Goal: Navigation & Orientation: Find specific page/section

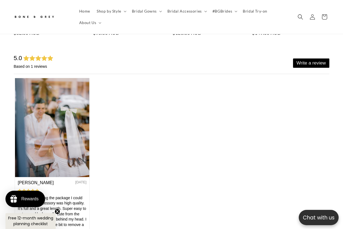
scroll to position [420, 0]
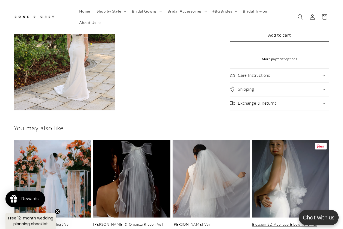
click at [297, 222] on link "Blossom 3D Applique Elbow Tulle Veil" at bounding box center [290, 224] width 77 height 5
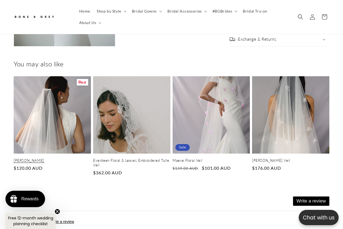
scroll to position [0, 225]
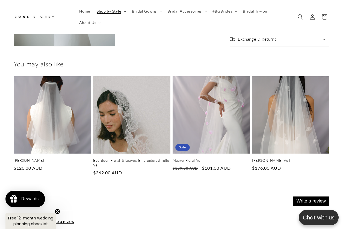
click at [109, 11] on span "Shop by Style" at bounding box center [109, 11] width 25 height 5
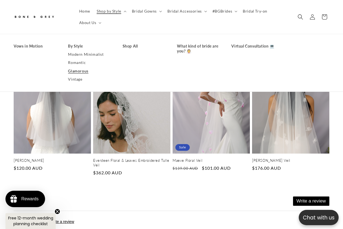
scroll to position [0, 0]
click at [79, 79] on link "Vintage" at bounding box center [89, 79] width 43 height 8
